Goal: Transaction & Acquisition: Obtain resource

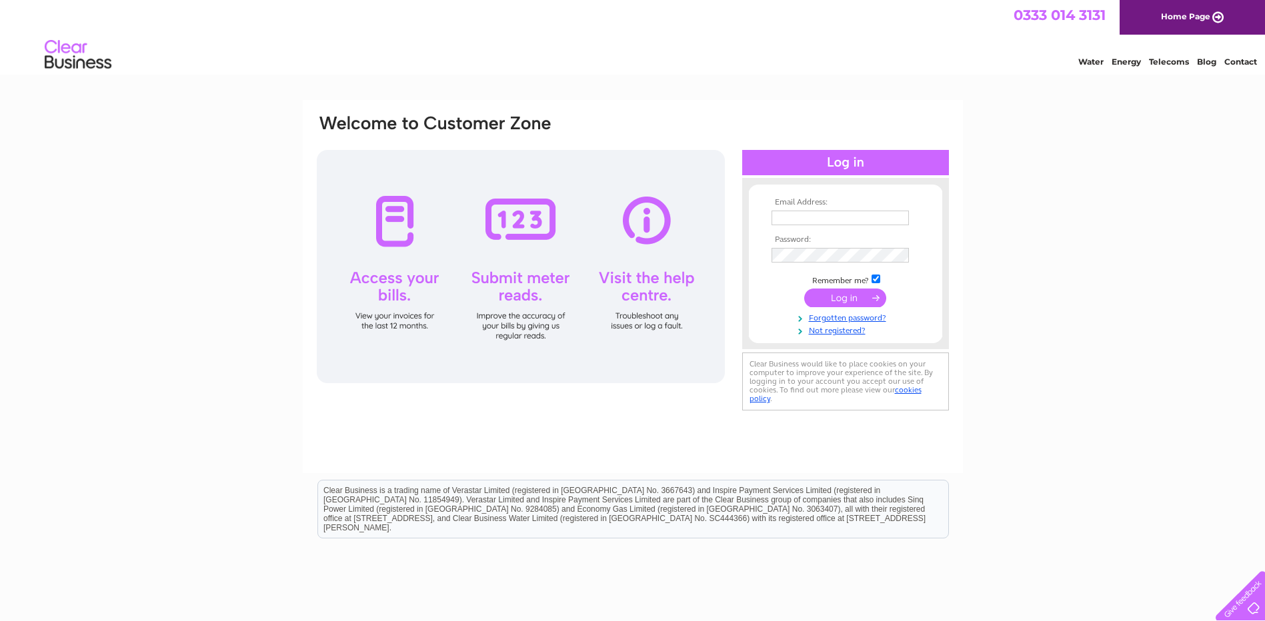
type input "samantha.jay@southribble.gov.uk"
click at [839, 300] on input "submit" at bounding box center [845, 298] width 82 height 19
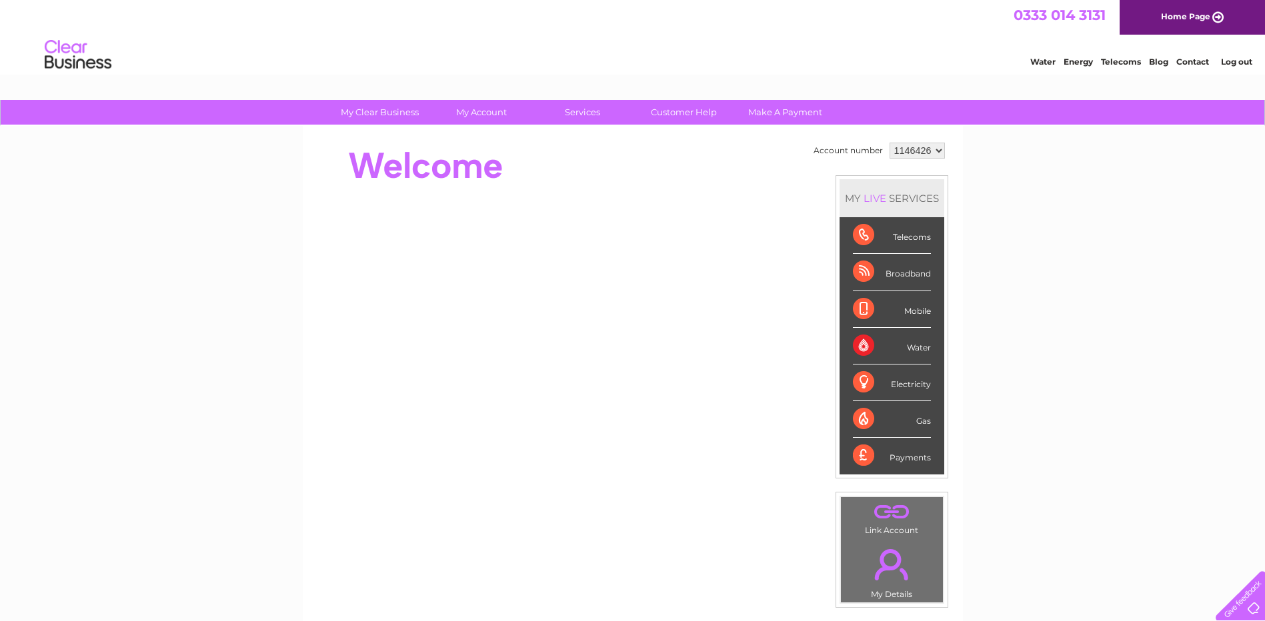
click at [938, 148] on select "1146426 3023341" at bounding box center [917, 151] width 55 height 16
select select "3023341"
click at [890, 143] on select "1146426 3023341" at bounding box center [917, 151] width 55 height 16
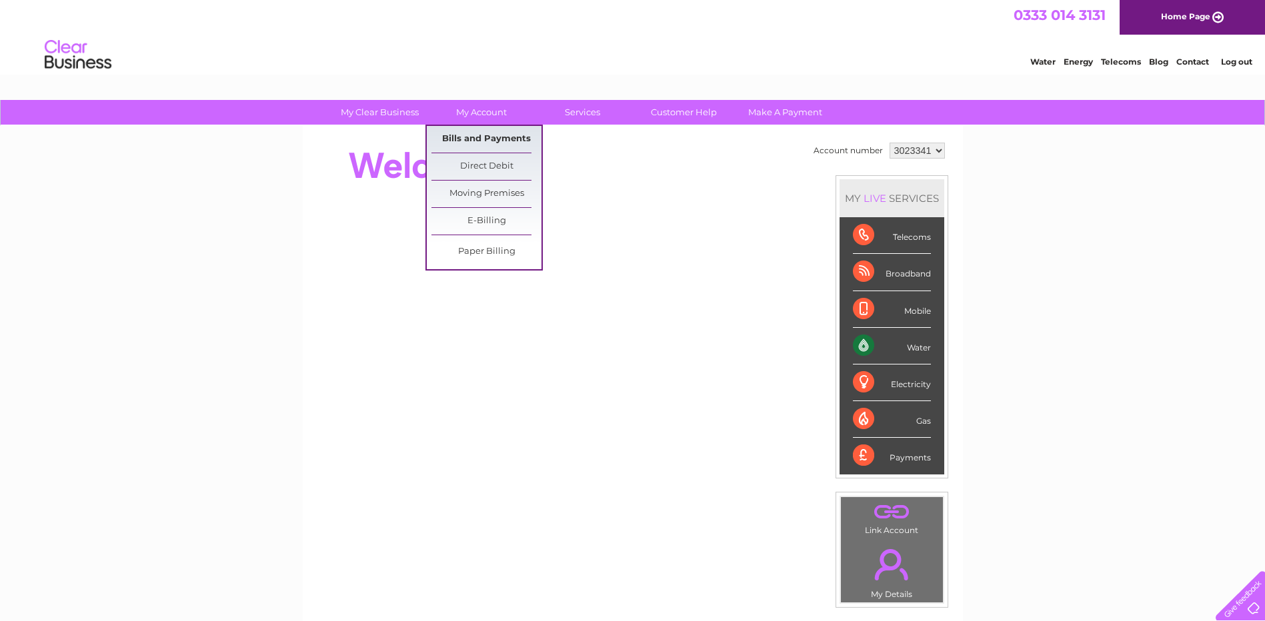
click at [471, 145] on link "Bills and Payments" at bounding box center [486, 139] width 110 height 27
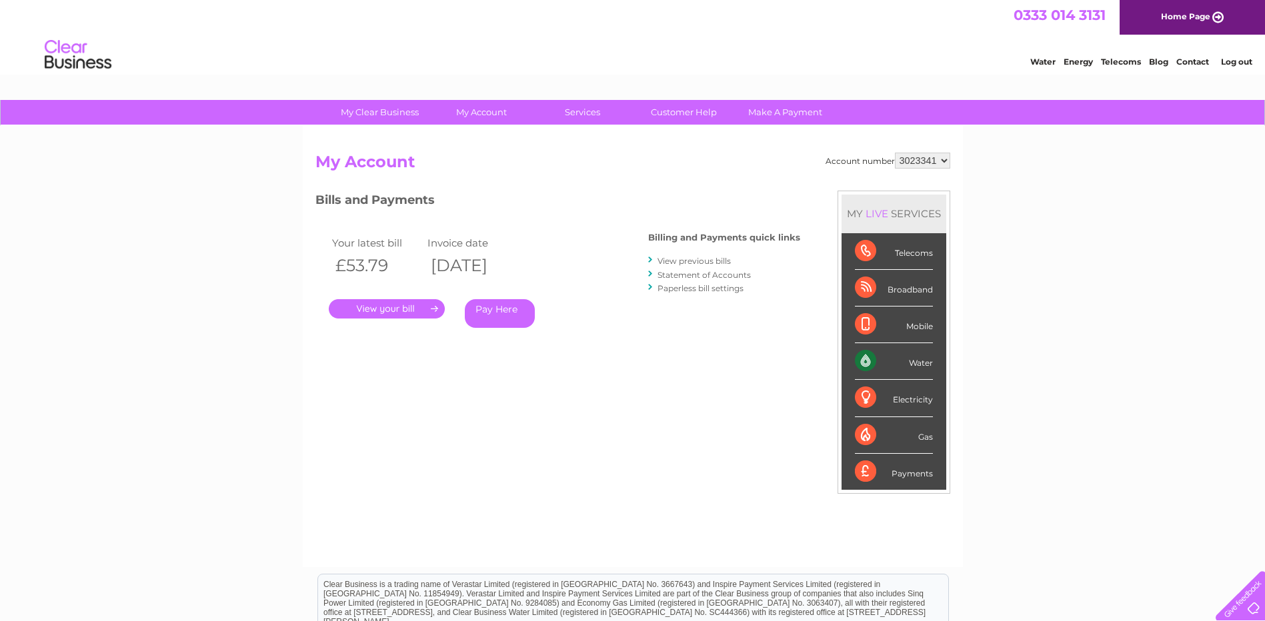
click at [411, 306] on link "." at bounding box center [387, 308] width 116 height 19
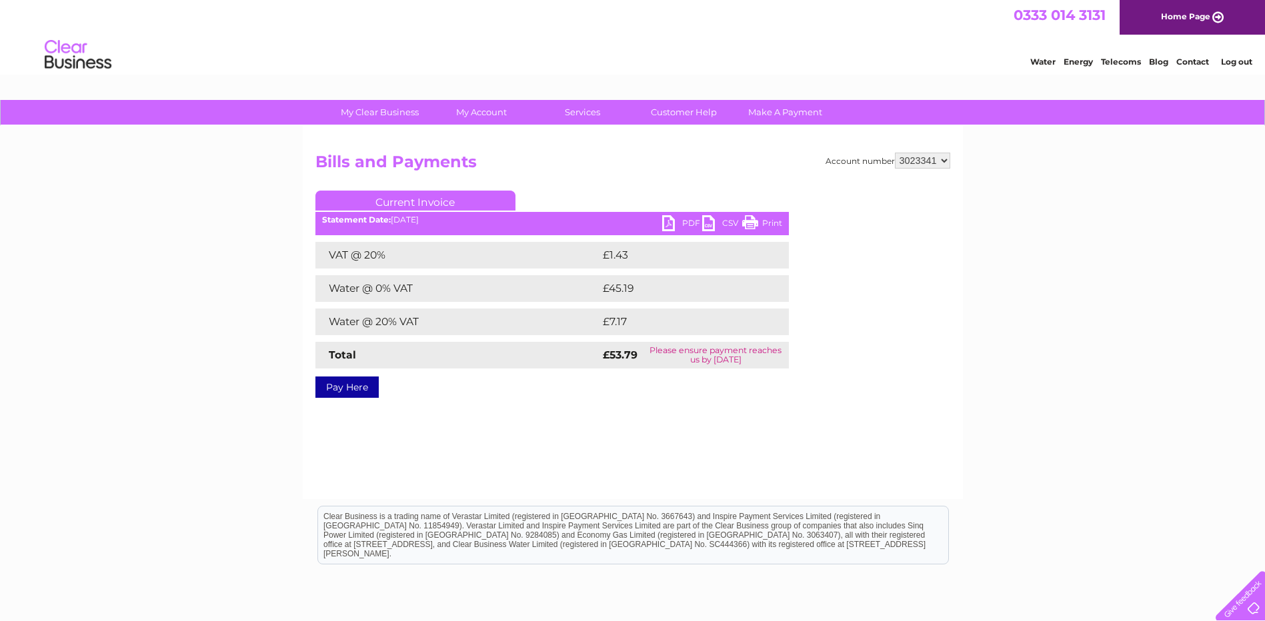
click at [672, 221] on link "PDF" at bounding box center [682, 224] width 40 height 19
